Goal: Task Accomplishment & Management: Use online tool/utility

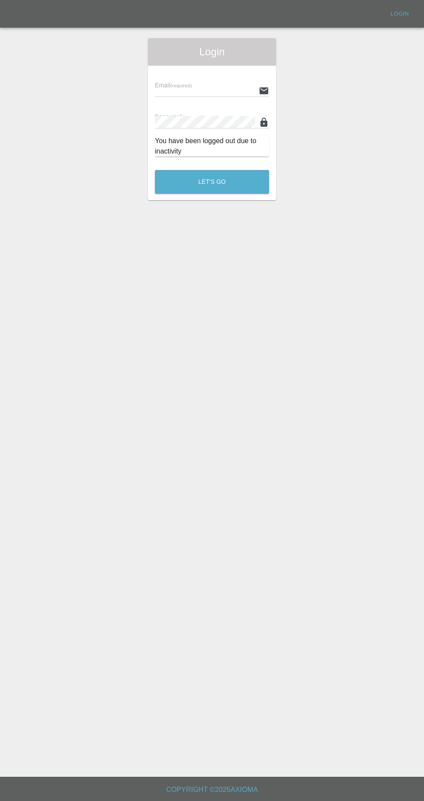
click at [208, 90] on input "text" at bounding box center [205, 90] width 100 height 13
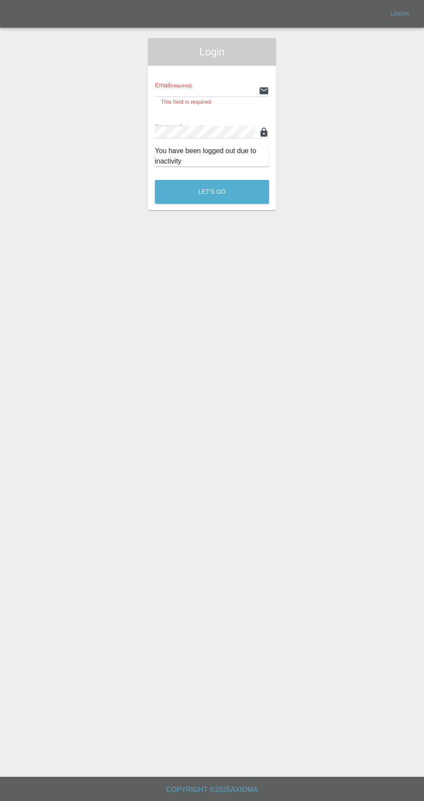
type input "[EMAIL_ADDRESS][DOMAIN_NAME]"
click at [155, 180] on button "Let's Go" at bounding box center [212, 192] width 114 height 24
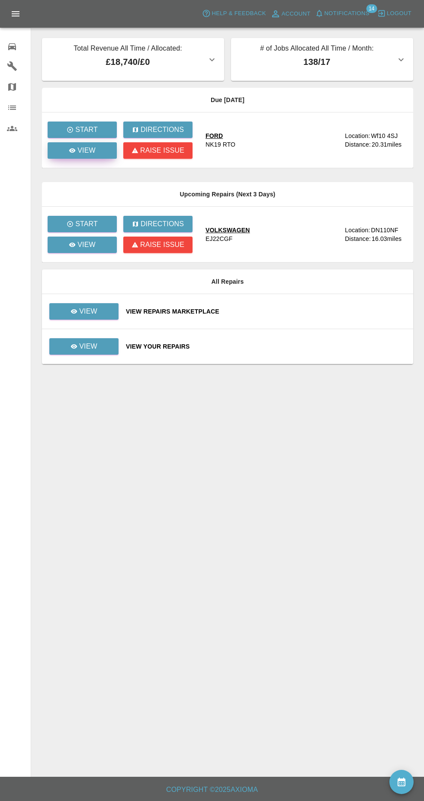
click at [97, 157] on link "View" at bounding box center [82, 150] width 69 height 16
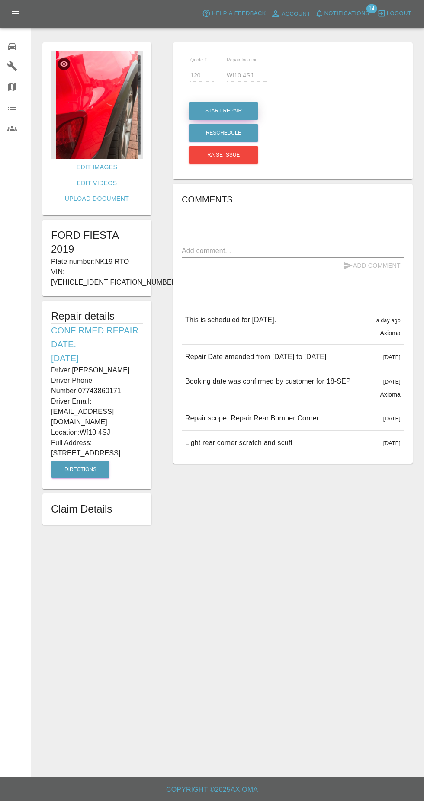
click at [235, 109] on button "Start Repair" at bounding box center [224, 111] width 70 height 18
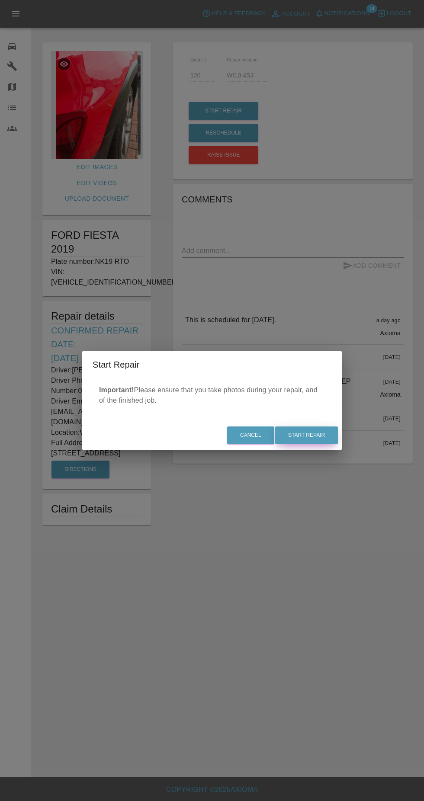
click at [327, 437] on button "Start Repair" at bounding box center [306, 436] width 63 height 18
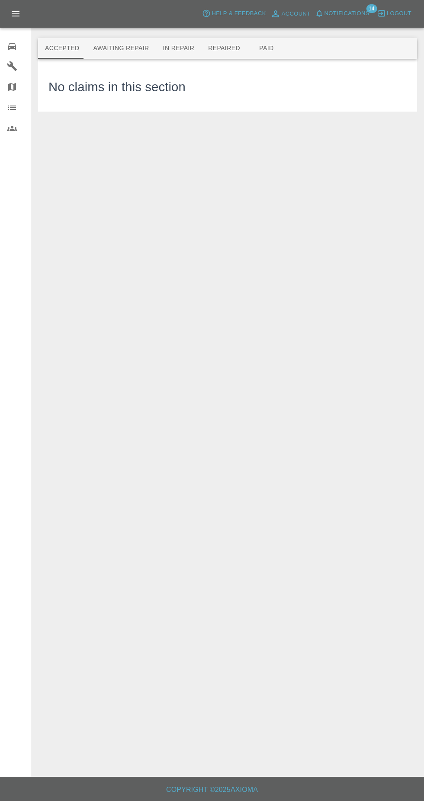
click at [184, 48] on button "In Repair" at bounding box center [178, 48] width 45 height 21
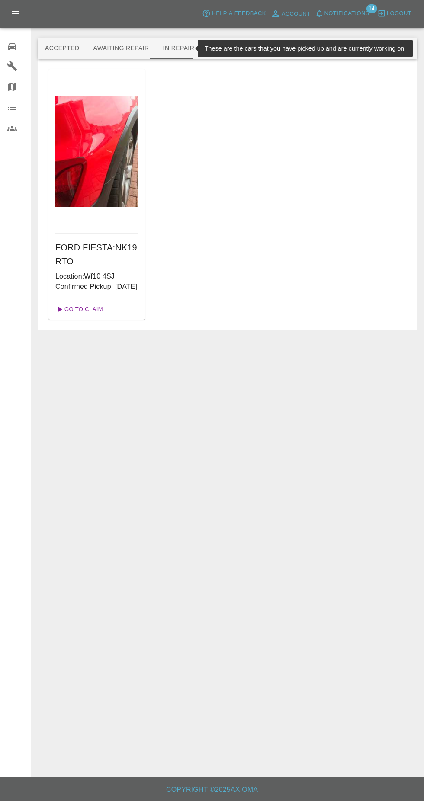
click at [96, 316] on link "Go To Claim" at bounding box center [78, 309] width 53 height 14
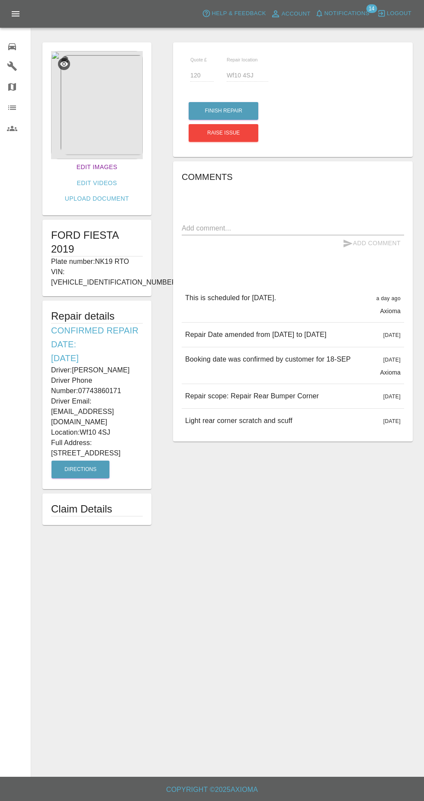
click at [80, 166] on link "Edit Images" at bounding box center [97, 167] width 48 height 16
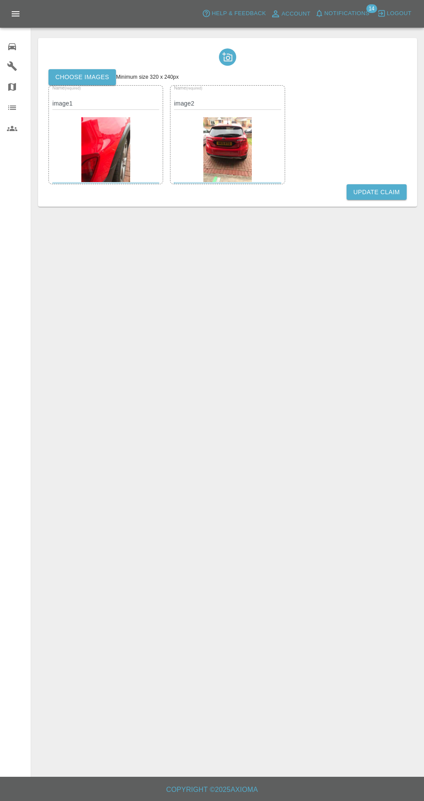
click at [103, 72] on label "Choose images" at bounding box center [81, 77] width 67 height 16
click at [0, 0] on input "Choose images" at bounding box center [0, 0] width 0 height 0
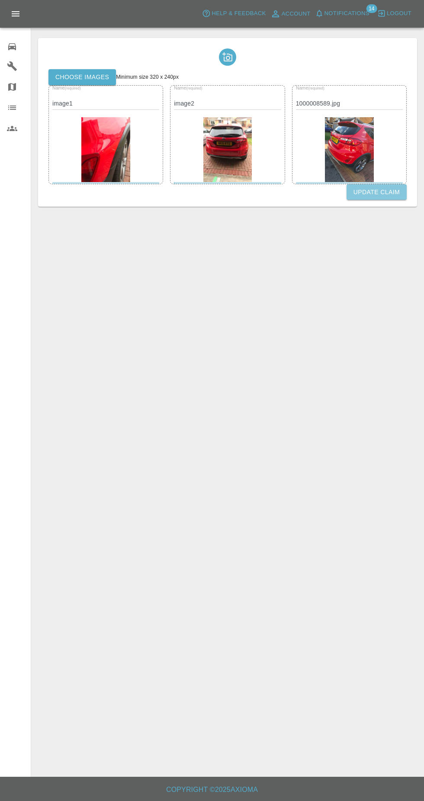
click at [386, 192] on button "Update Claim" at bounding box center [377, 192] width 60 height 16
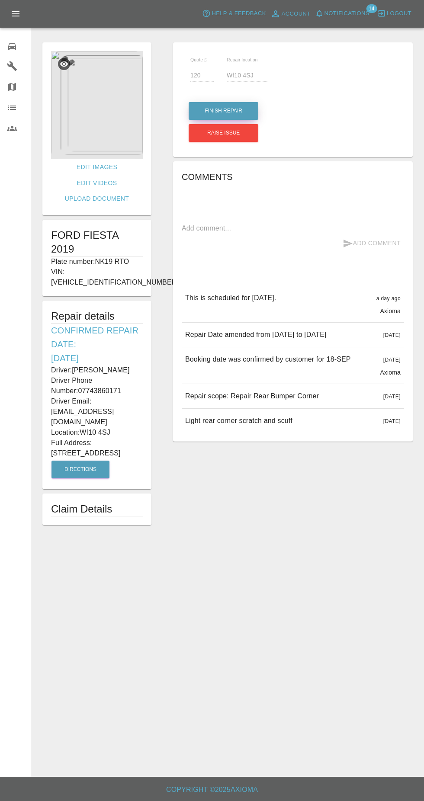
click at [238, 109] on button "Finish Repair" at bounding box center [224, 111] width 70 height 18
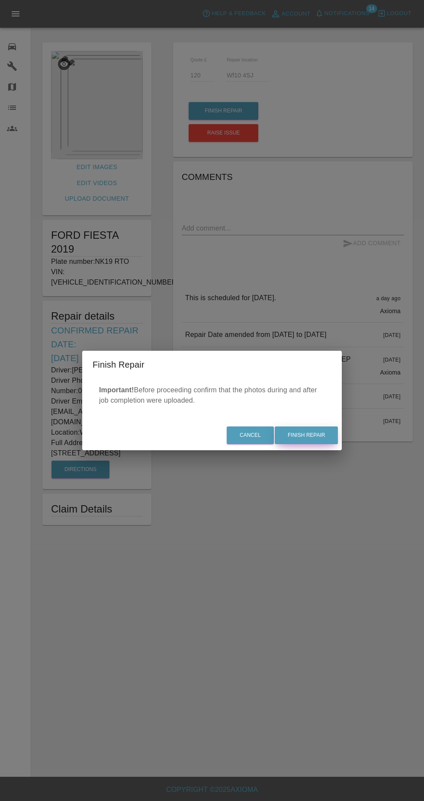
click at [322, 432] on button "Finish Repair" at bounding box center [306, 436] width 63 height 18
